Goal: Information Seeking & Learning: Find specific fact

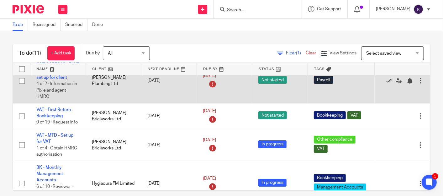
scroll to position [70, 0]
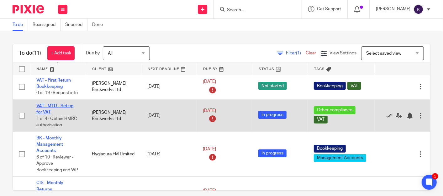
click at [61, 112] on link "VAT - MTD - Set up for VAT" at bounding box center [54, 109] width 37 height 11
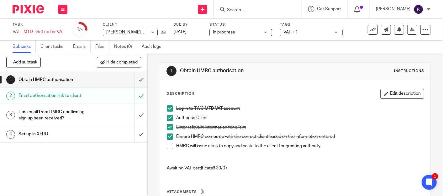
click at [169, 145] on span at bounding box center [170, 146] width 6 height 6
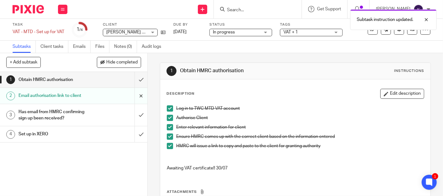
click at [135, 93] on input "submit" at bounding box center [73, 96] width 147 height 16
click at [73, 114] on h1 "Has email from HMRC confirming sign up been received?" at bounding box center [54, 115] width 73 height 16
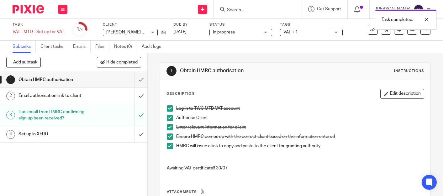
click at [134, 134] on input "submit" at bounding box center [73, 135] width 147 height 16
click at [32, 12] on img at bounding box center [28, 9] width 31 height 8
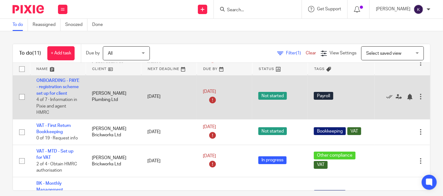
scroll to position [70, 0]
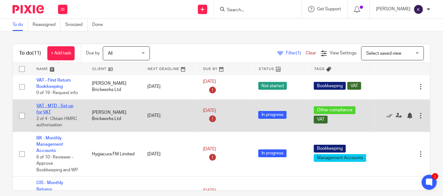
click at [54, 113] on link "VAT - MTD - Set up for VAT" at bounding box center [54, 109] width 37 height 11
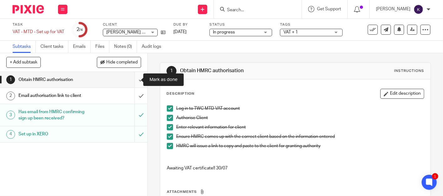
click at [134, 81] on input "submit" at bounding box center [73, 80] width 147 height 16
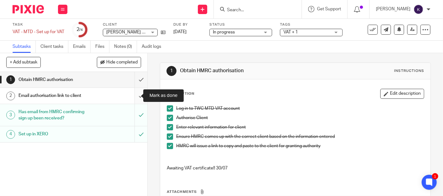
click at [138, 96] on input "submit" at bounding box center [73, 96] width 147 height 16
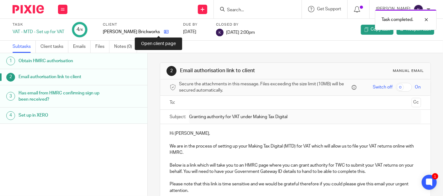
click at [164, 31] on icon at bounding box center [166, 31] width 5 height 5
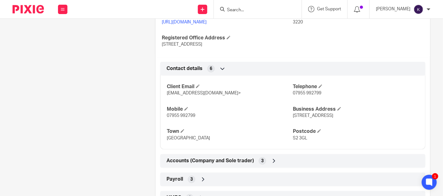
scroll to position [357, 0]
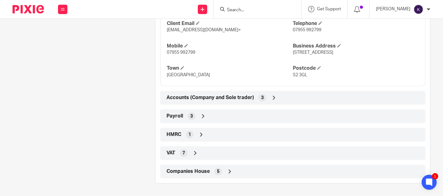
click at [198, 132] on icon at bounding box center [201, 135] width 6 height 6
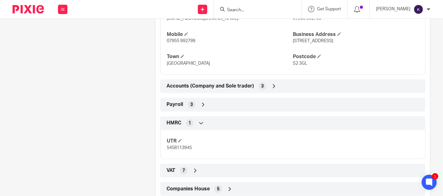
scroll to position [386, 0]
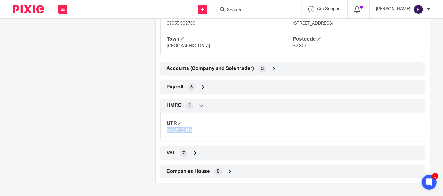
drag, startPoint x: 197, startPoint y: 131, endPoint x: 164, endPoint y: 130, distance: 33.5
click at [164, 130] on div "UTR 5458113945" at bounding box center [292, 125] width 265 height 34
drag, startPoint x: 164, startPoint y: 130, endPoint x: 175, endPoint y: 130, distance: 11.9
copy span "5458113945"
drag, startPoint x: 138, startPoint y: 97, endPoint x: 160, endPoint y: 116, distance: 28.9
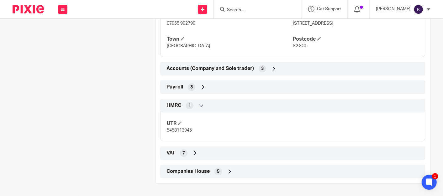
drag, startPoint x: 198, startPoint y: 167, endPoint x: 202, endPoint y: 165, distance: 4.1
click at [199, 167] on div "Companies House 5" at bounding box center [293, 172] width 256 height 11
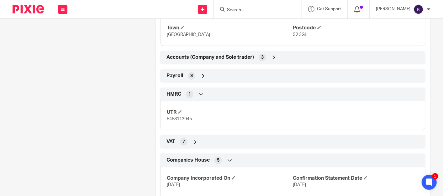
scroll to position [456, 0]
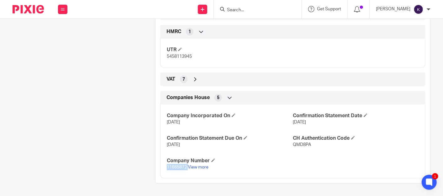
drag, startPoint x: 186, startPoint y: 172, endPoint x: 159, endPoint y: 171, distance: 27.3
click at [160, 171] on div "Company Incorporated On 7 Nov 2018 Confirmation Statement Date 1 Nov 2025 Confi…" at bounding box center [292, 139] width 265 height 79
drag, startPoint x: 159, startPoint y: 171, endPoint x: 170, endPoint y: 171, distance: 11.3
copy p "11665872"
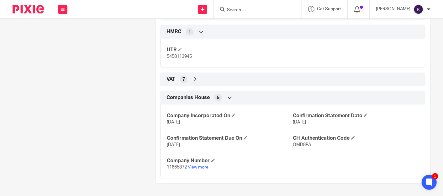
drag, startPoint x: 188, startPoint y: 62, endPoint x: 153, endPoint y: 62, distance: 35.4
drag, startPoint x: 153, startPoint y: 62, endPoint x: 177, endPoint y: 60, distance: 24.5
copy span "5458113945"
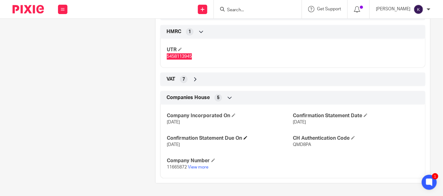
scroll to position [460, 0]
drag, startPoint x: 185, startPoint y: 166, endPoint x: 162, endPoint y: 169, distance: 23.0
click at [162, 169] on div "Company Incorporated On 7 Nov 2018 Confirmation Statement Date 1 Nov 2025 Confi…" at bounding box center [292, 139] width 265 height 79
drag, startPoint x: 162, startPoint y: 169, endPoint x: 173, endPoint y: 168, distance: 11.0
copy span "11665872"
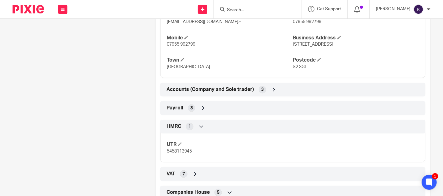
scroll to position [355, 0]
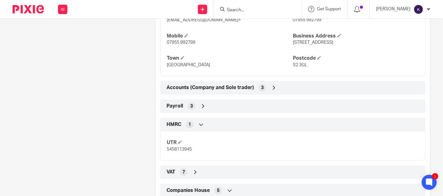
click at [211, 112] on div "Payroll 3" at bounding box center [293, 106] width 256 height 11
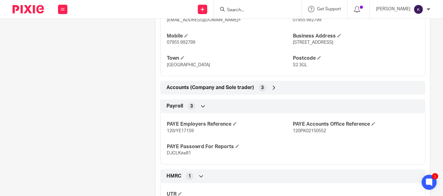
click at [126, 95] on div "Client contacts David Clarke (Director) djclarkebrickwork@outlook.com Edit cont…" at bounding box center [74, 19] width 143 height 617
drag, startPoint x: 339, startPoint y: 146, endPoint x: 290, endPoint y: 144, distance: 49.6
click at [290, 144] on div "PAYE Employers Reference 120/YE17159 PAYE Accounts Office Reference 120PK021505…" at bounding box center [292, 137] width 265 height 56
copy span "120PK02150552"
drag, startPoint x: 198, startPoint y: 143, endPoint x: 155, endPoint y: 144, distance: 42.9
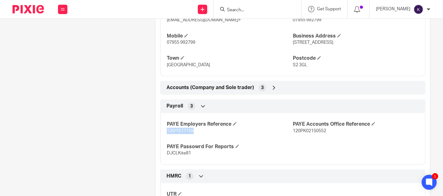
click at [155, 144] on div "Payroll 3 PAYE Employers Reference 120/YE17159 PAYE Accounts Office Reference 1…" at bounding box center [292, 132] width 274 height 65
copy span "120/YE17159"
click at [155, 90] on div "Client type Limited company Address 87, Heeley Bank Road Sheffield, S2 3GL Unit…" at bounding box center [292, 95] width 274 height 457
